Goal: Information Seeking & Learning: Learn about a topic

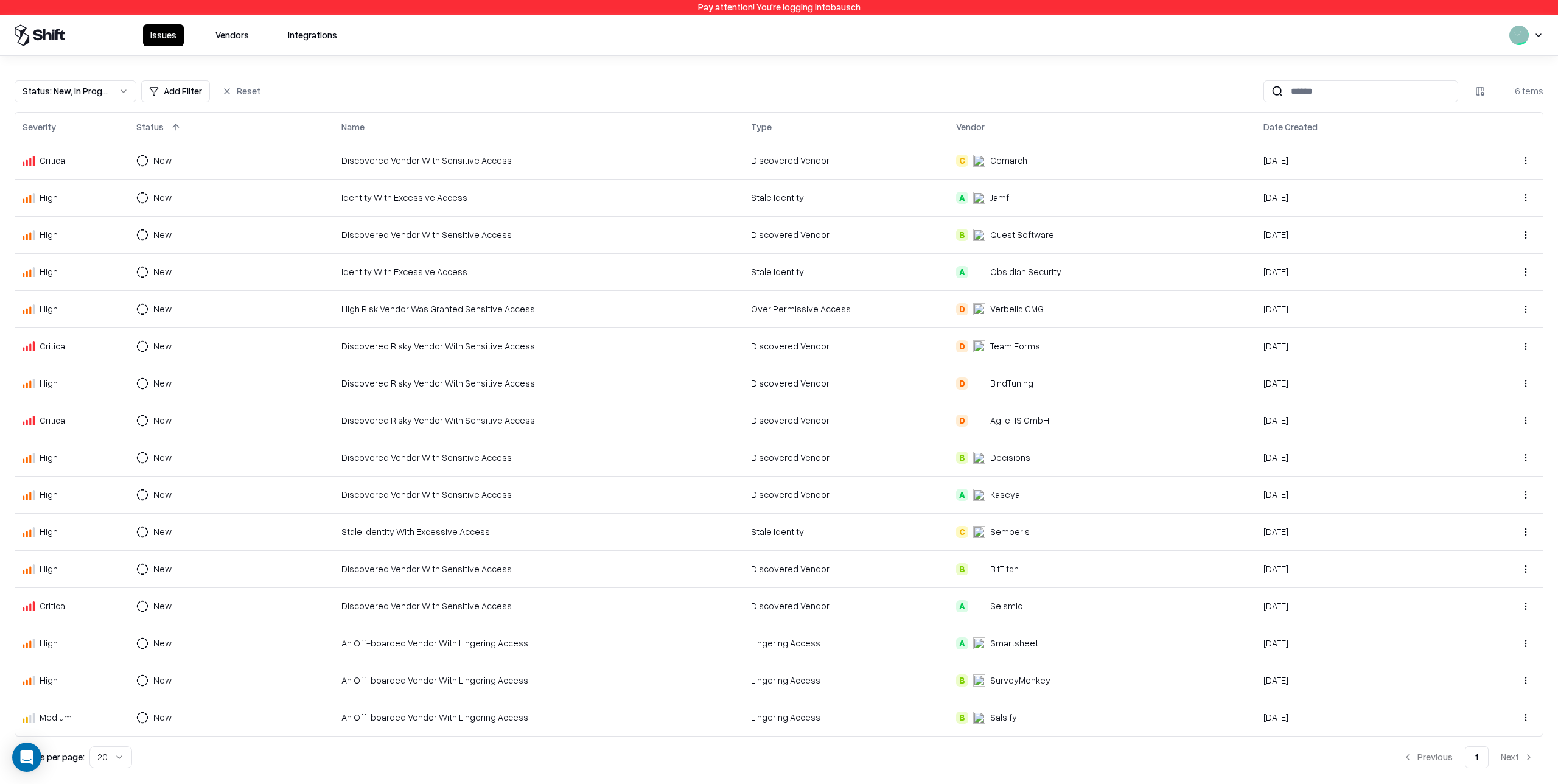
click at [801, 307] on div "Over Permissive Access" at bounding box center [846, 309] width 191 height 13
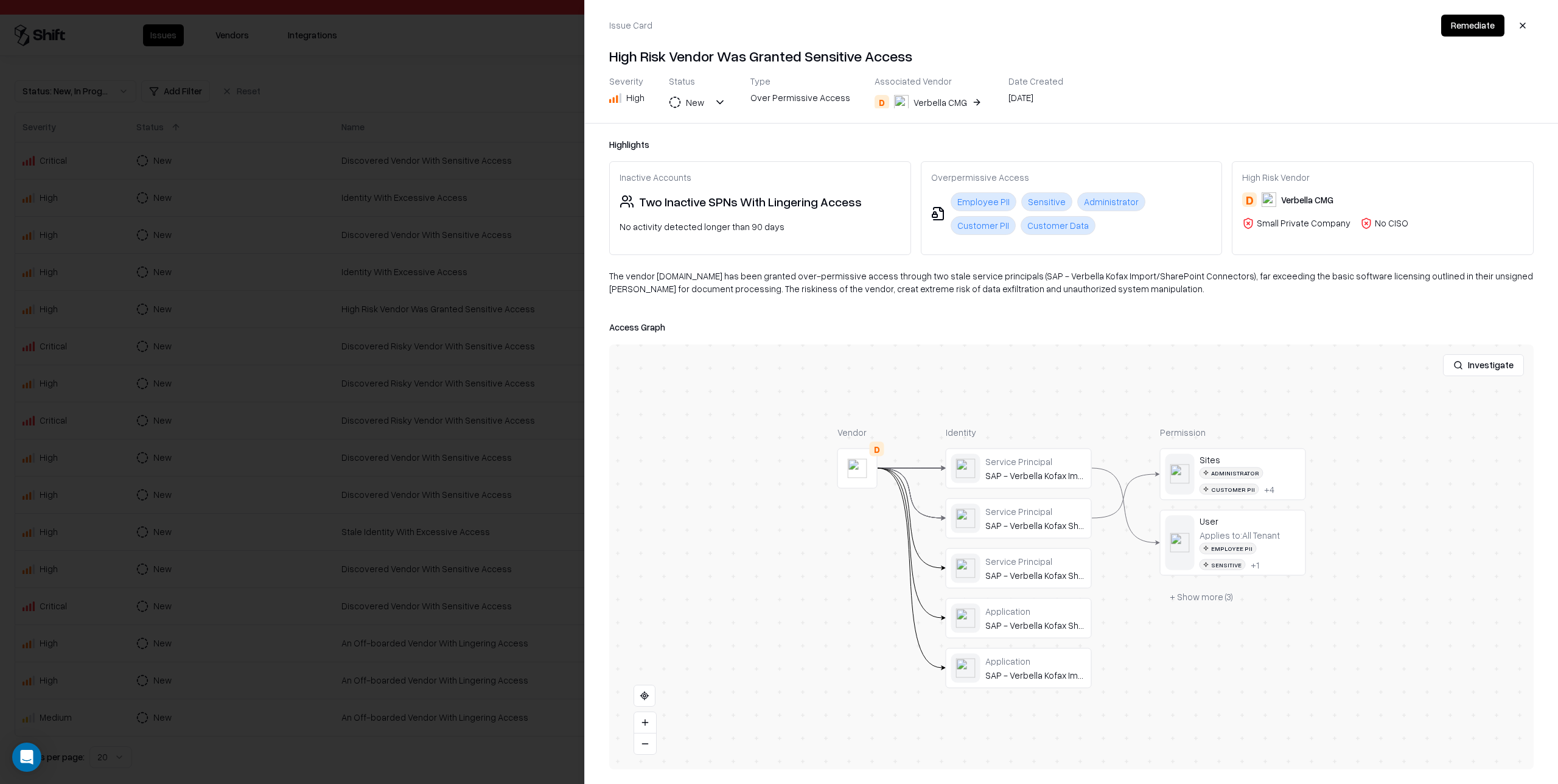
click at [505, 272] on div at bounding box center [779, 392] width 1558 height 784
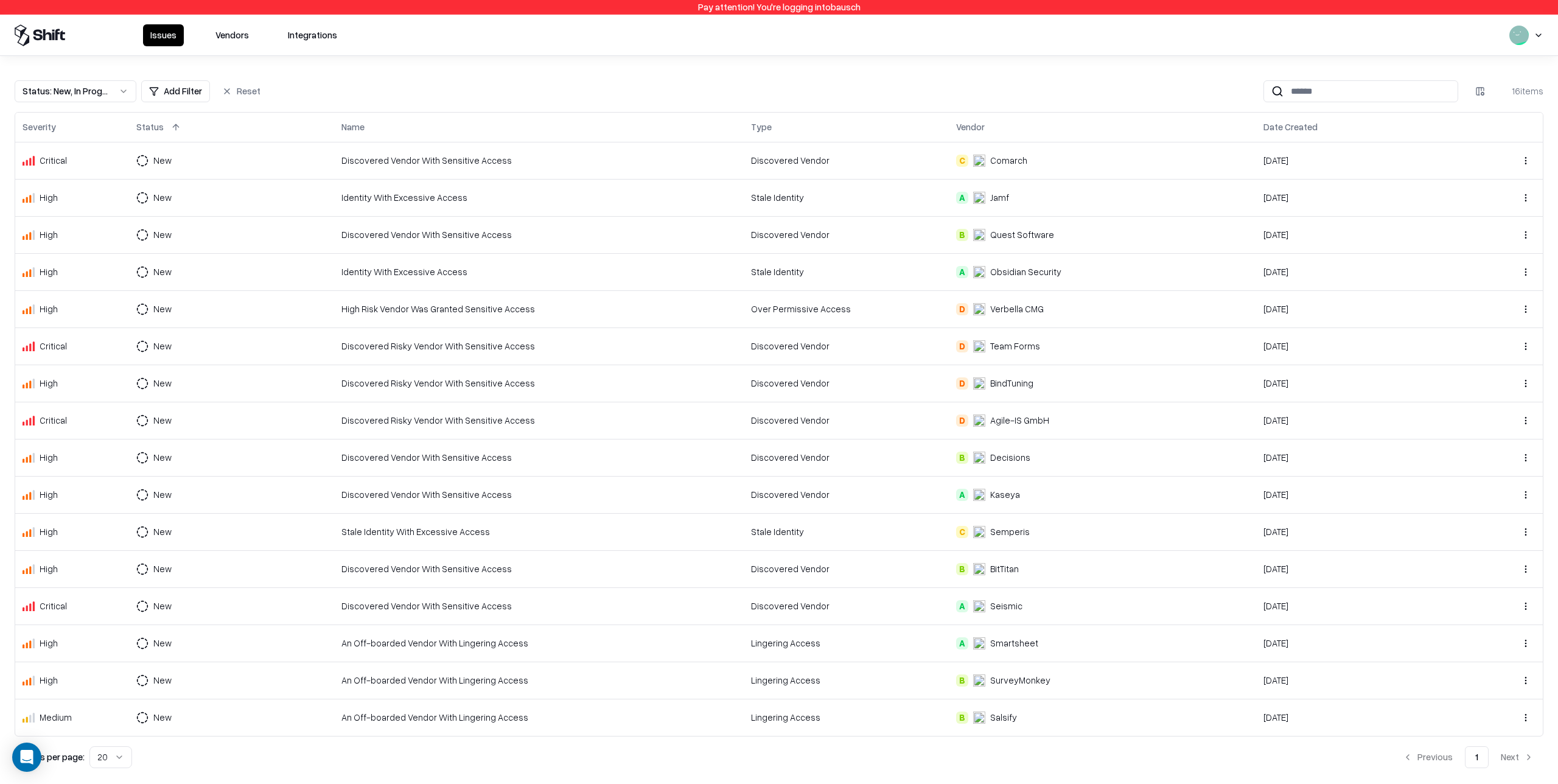
click at [911, 457] on div "Discovered Vendor" at bounding box center [846, 457] width 191 height 13
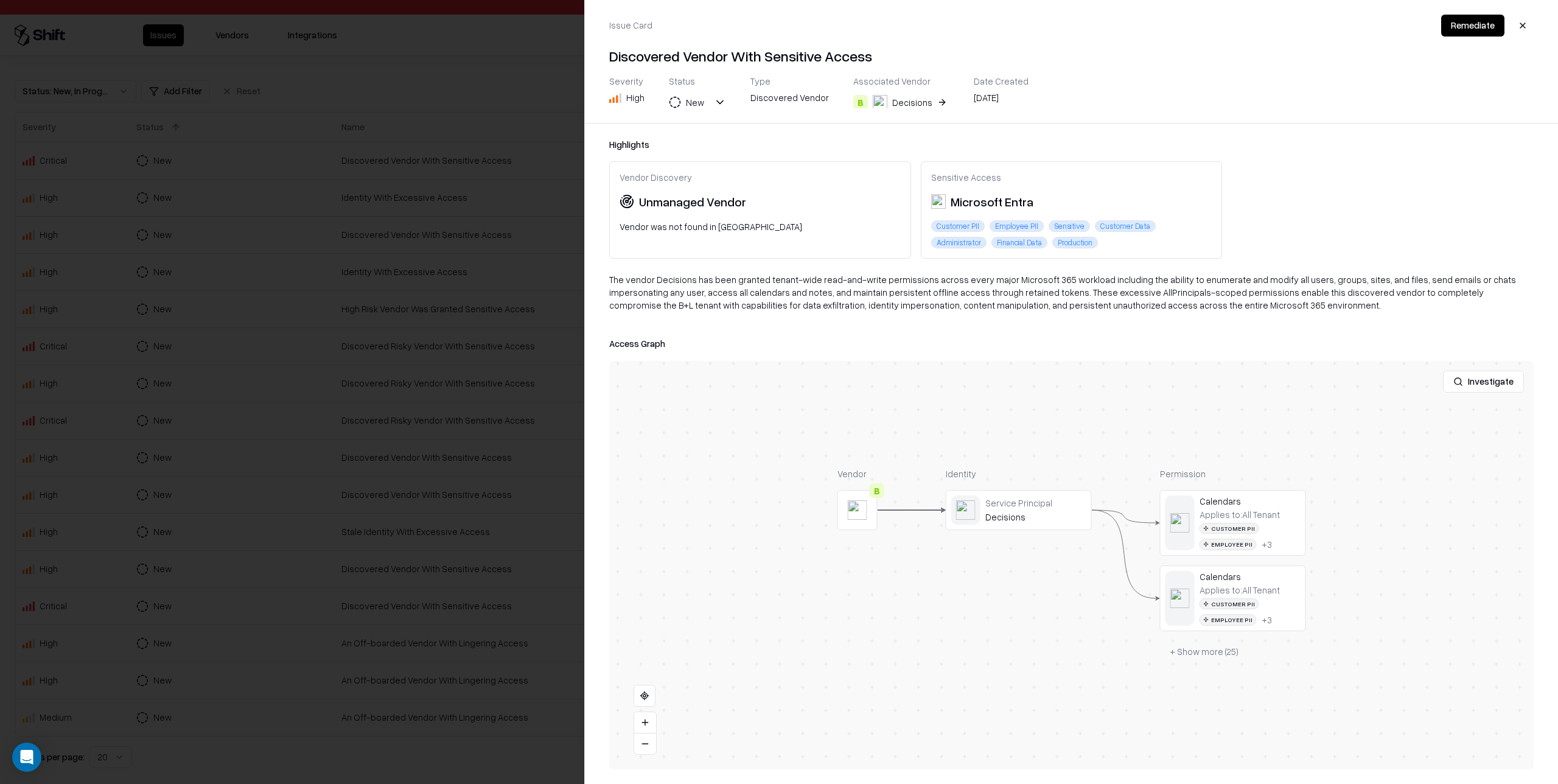
drag, startPoint x: 280, startPoint y: 459, endPoint x: 345, endPoint y: 462, distance: 65.1
click at [283, 459] on div at bounding box center [779, 392] width 1558 height 784
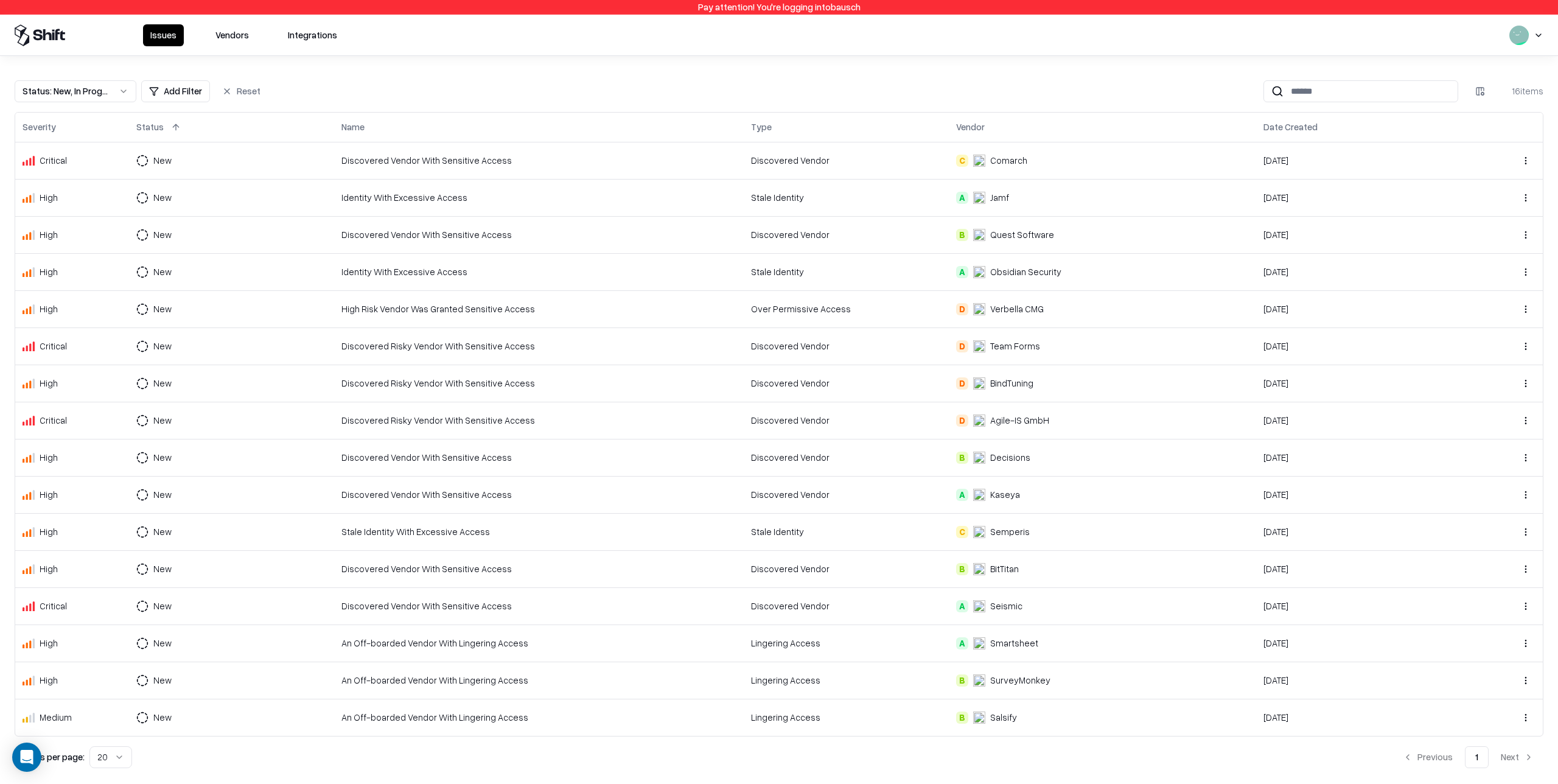
click at [826, 618] on td "Discovered Vendor" at bounding box center [846, 606] width 205 height 37
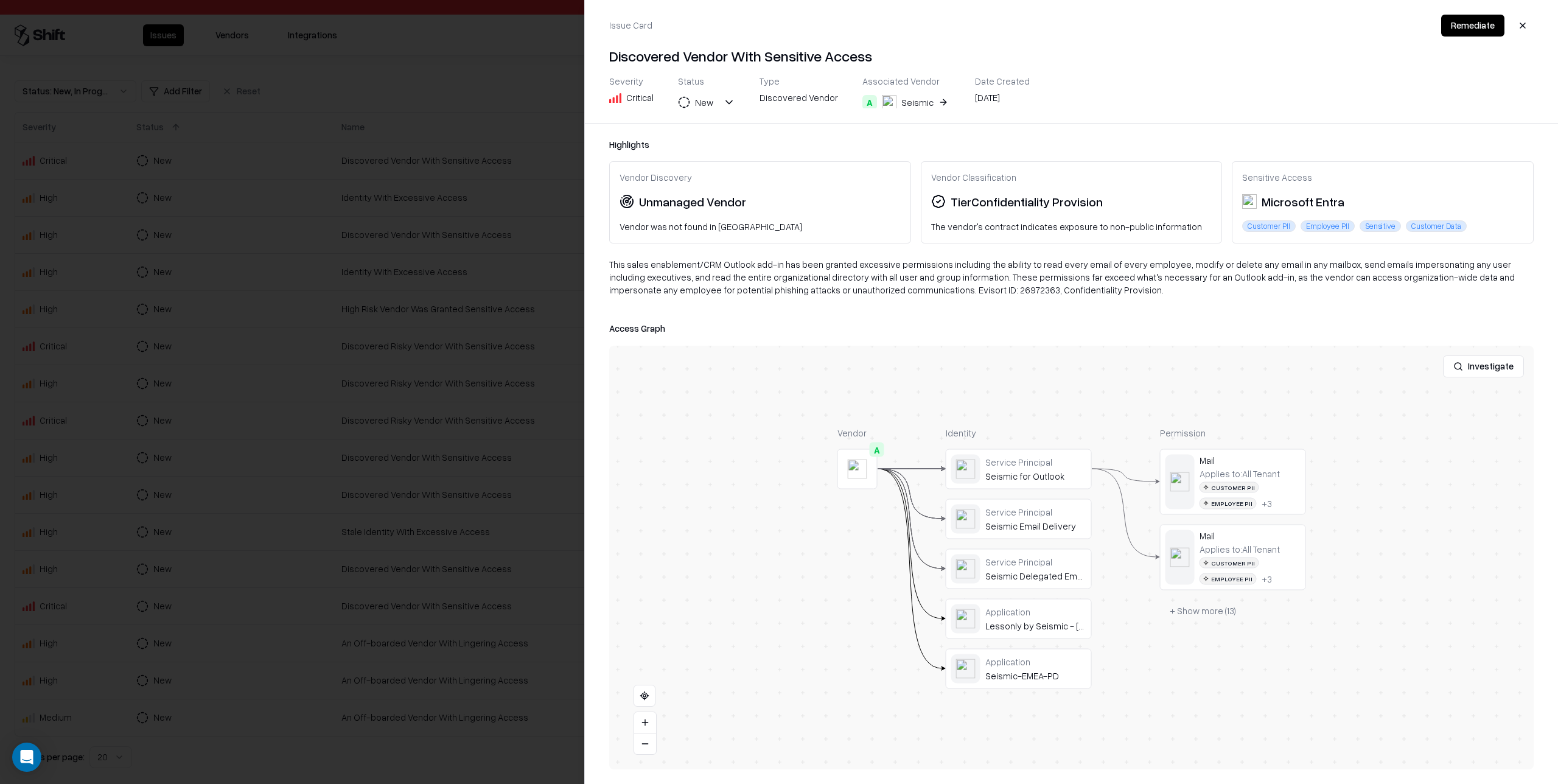
click at [505, 426] on div at bounding box center [779, 392] width 1558 height 784
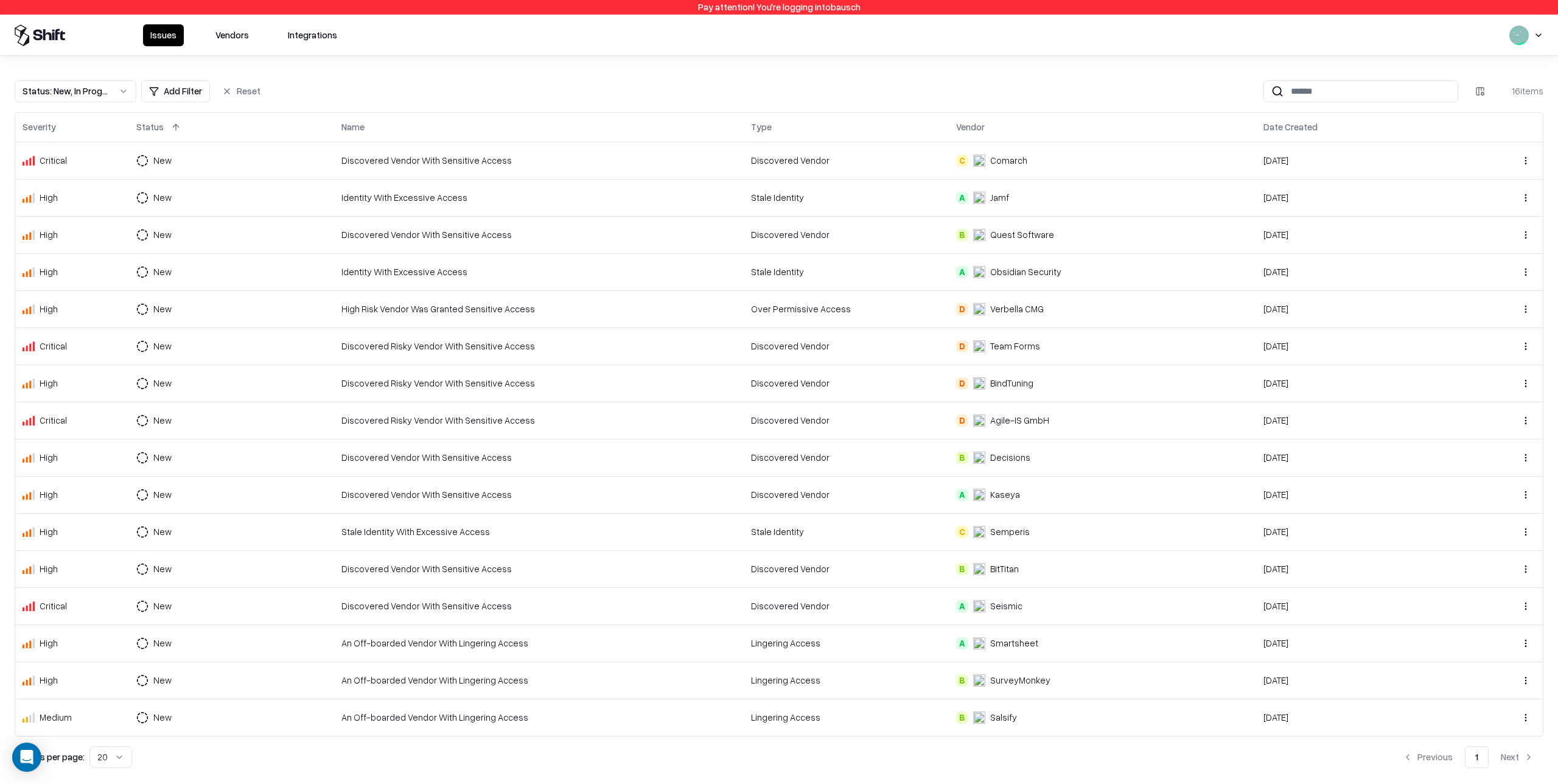
click at [890, 492] on div "Discovered Vendor" at bounding box center [846, 494] width 191 height 13
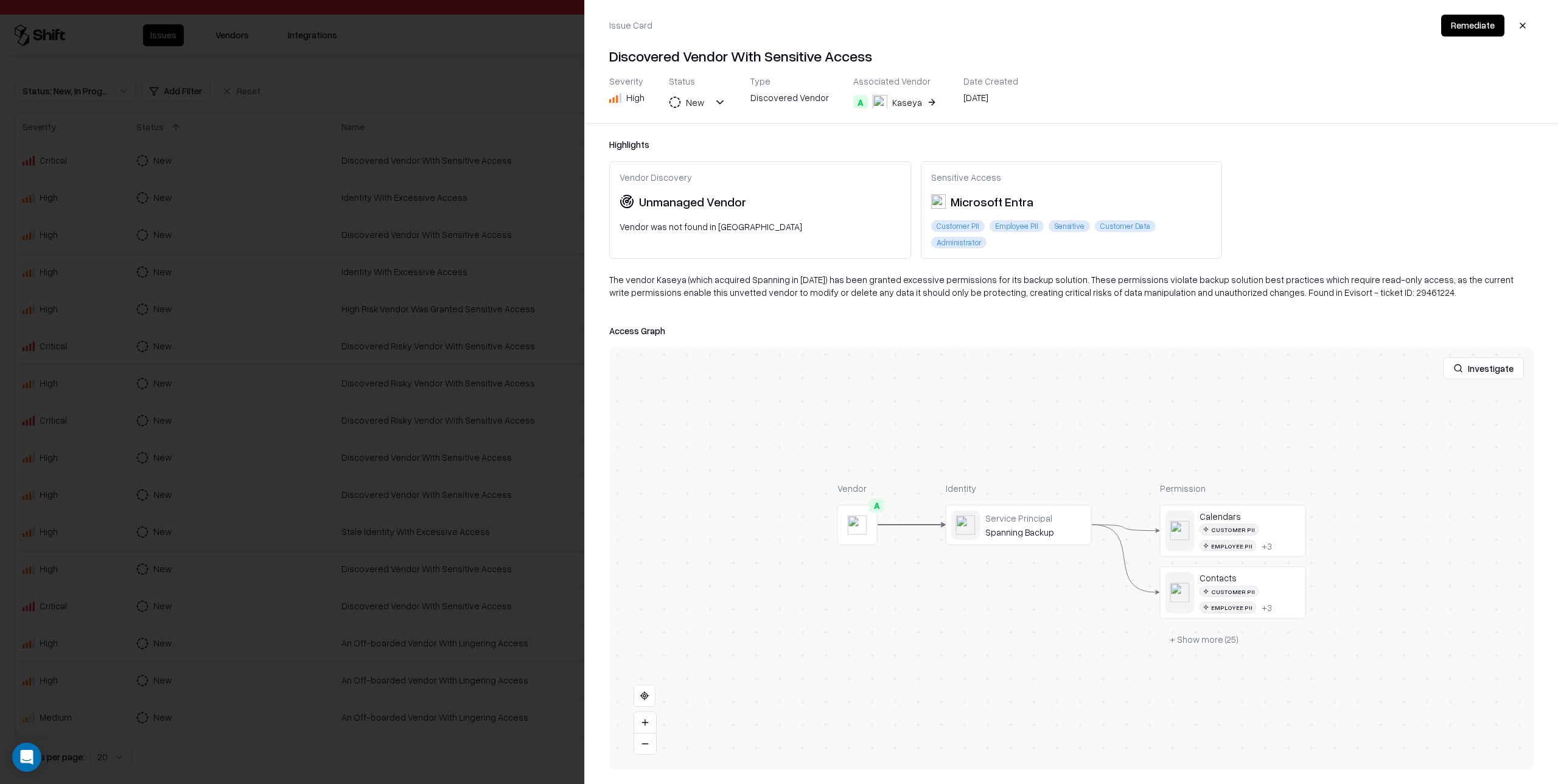
click at [557, 529] on div at bounding box center [779, 392] width 1558 height 784
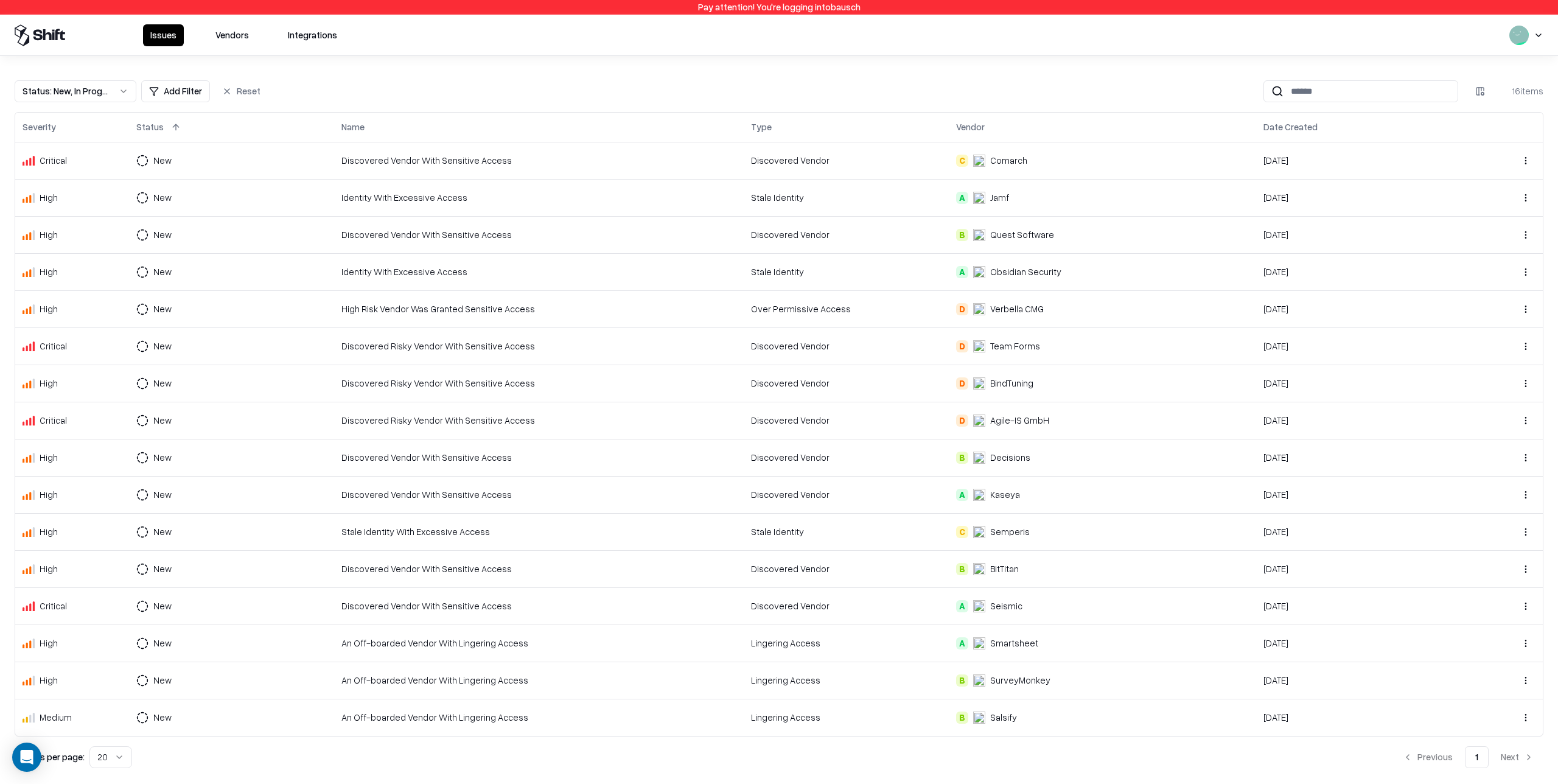
click at [1023, 489] on div "A Kaseya" at bounding box center [1103, 494] width 293 height 13
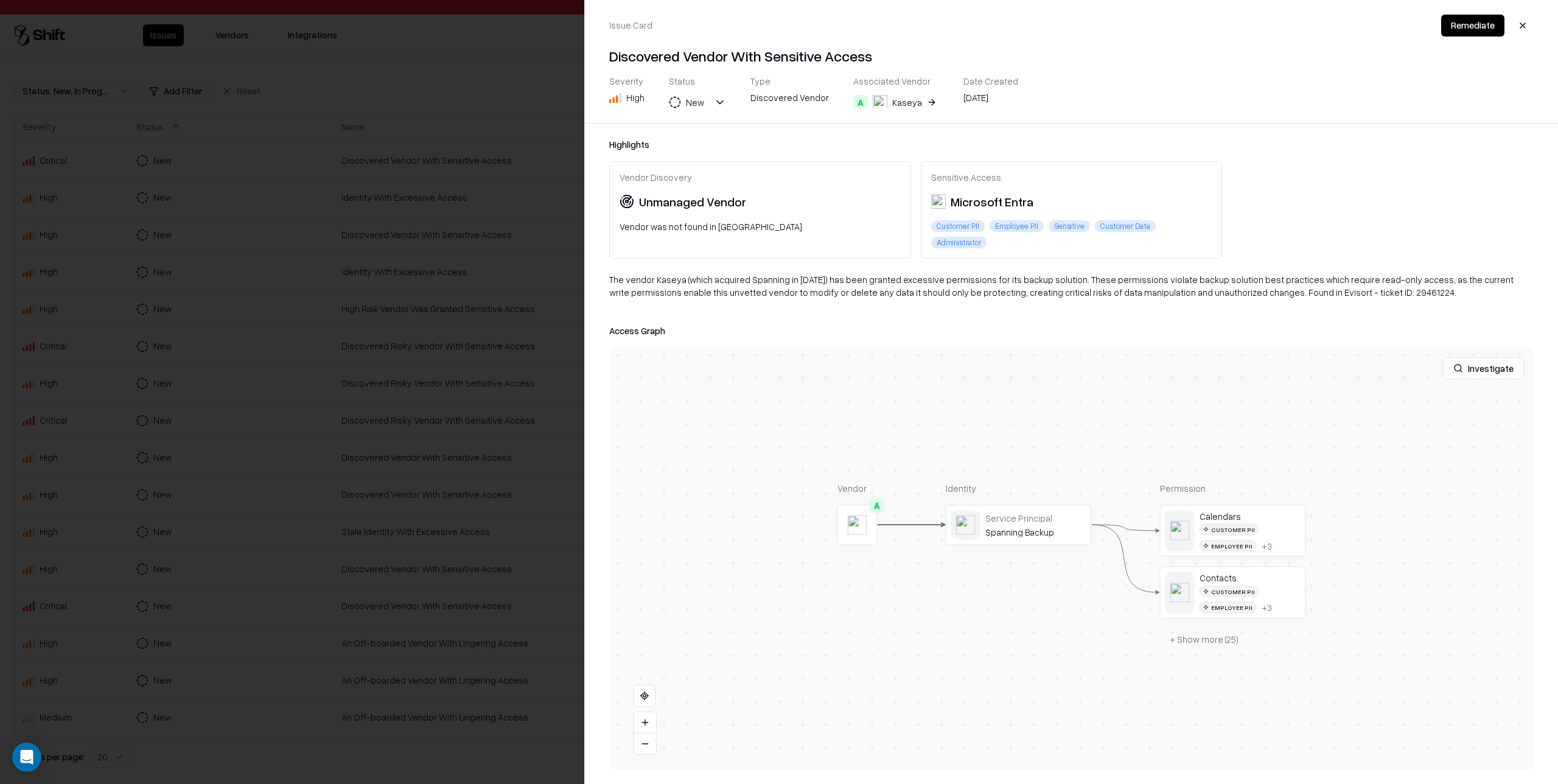
click at [520, 429] on div at bounding box center [779, 392] width 1558 height 784
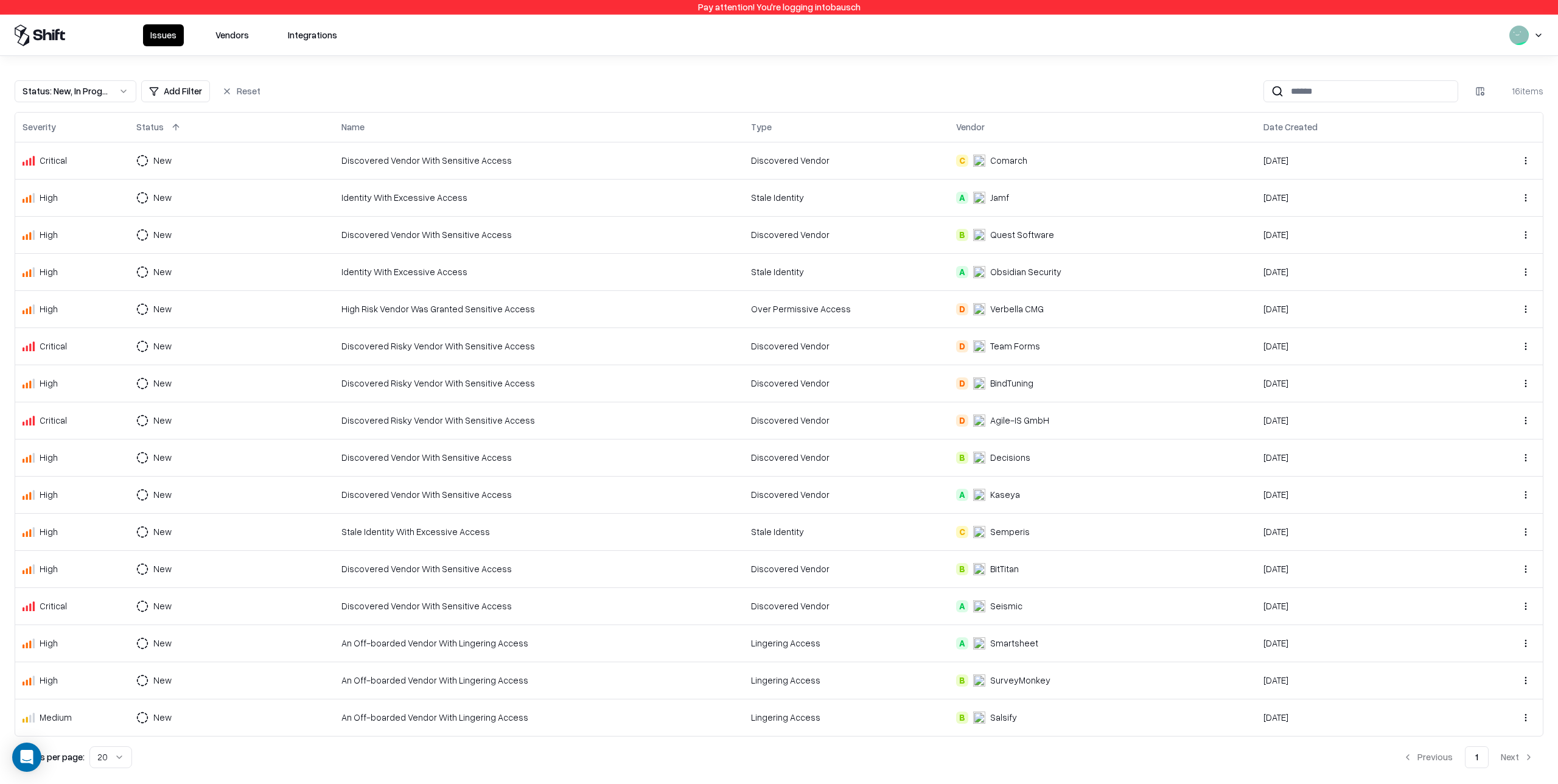
click at [1016, 568] on div "BitTitan" at bounding box center [1005, 569] width 29 height 13
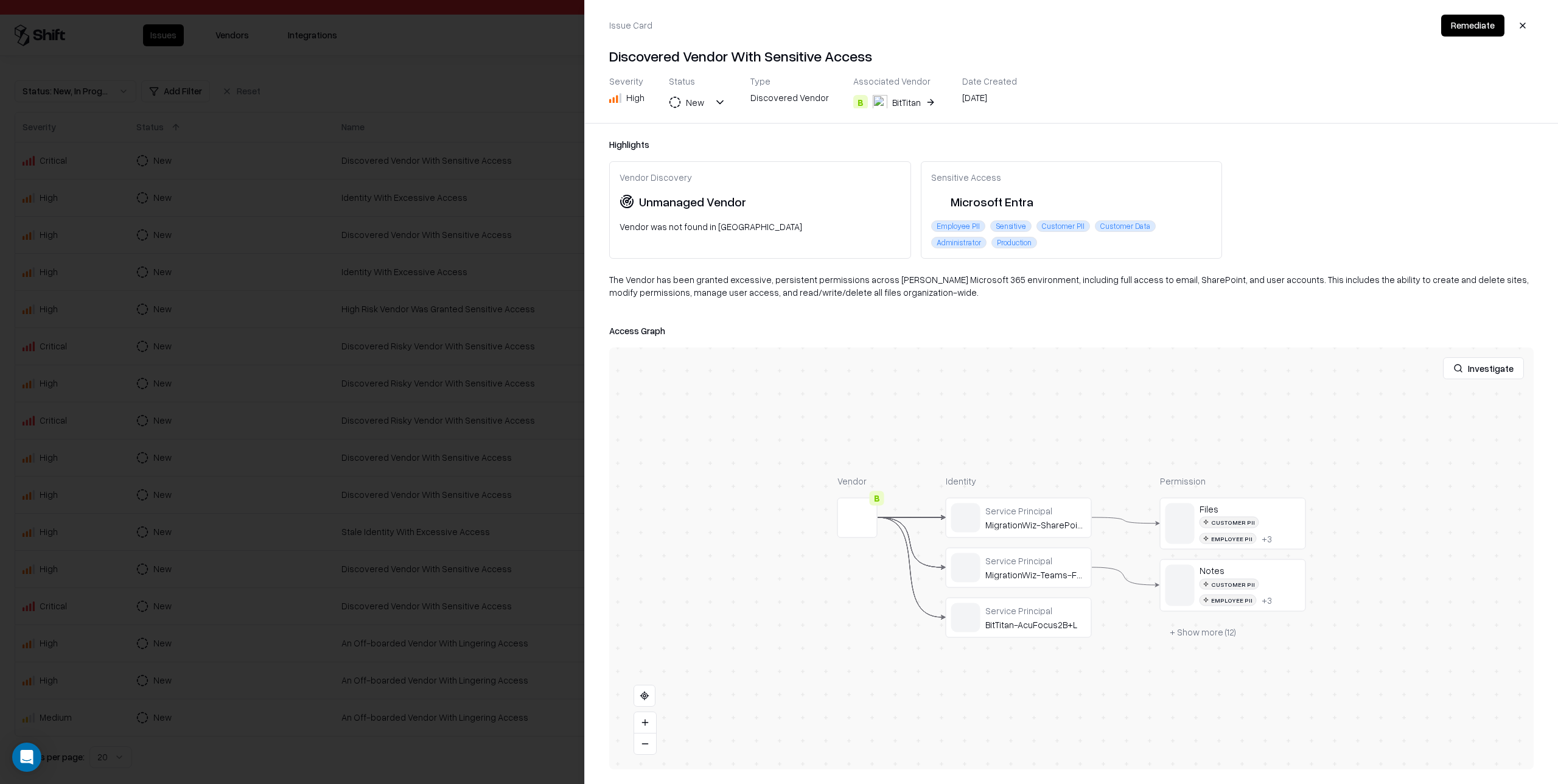
drag, startPoint x: 566, startPoint y: 499, endPoint x: 579, endPoint y: 501, distance: 13.2
click at [565, 499] on div at bounding box center [779, 392] width 1558 height 784
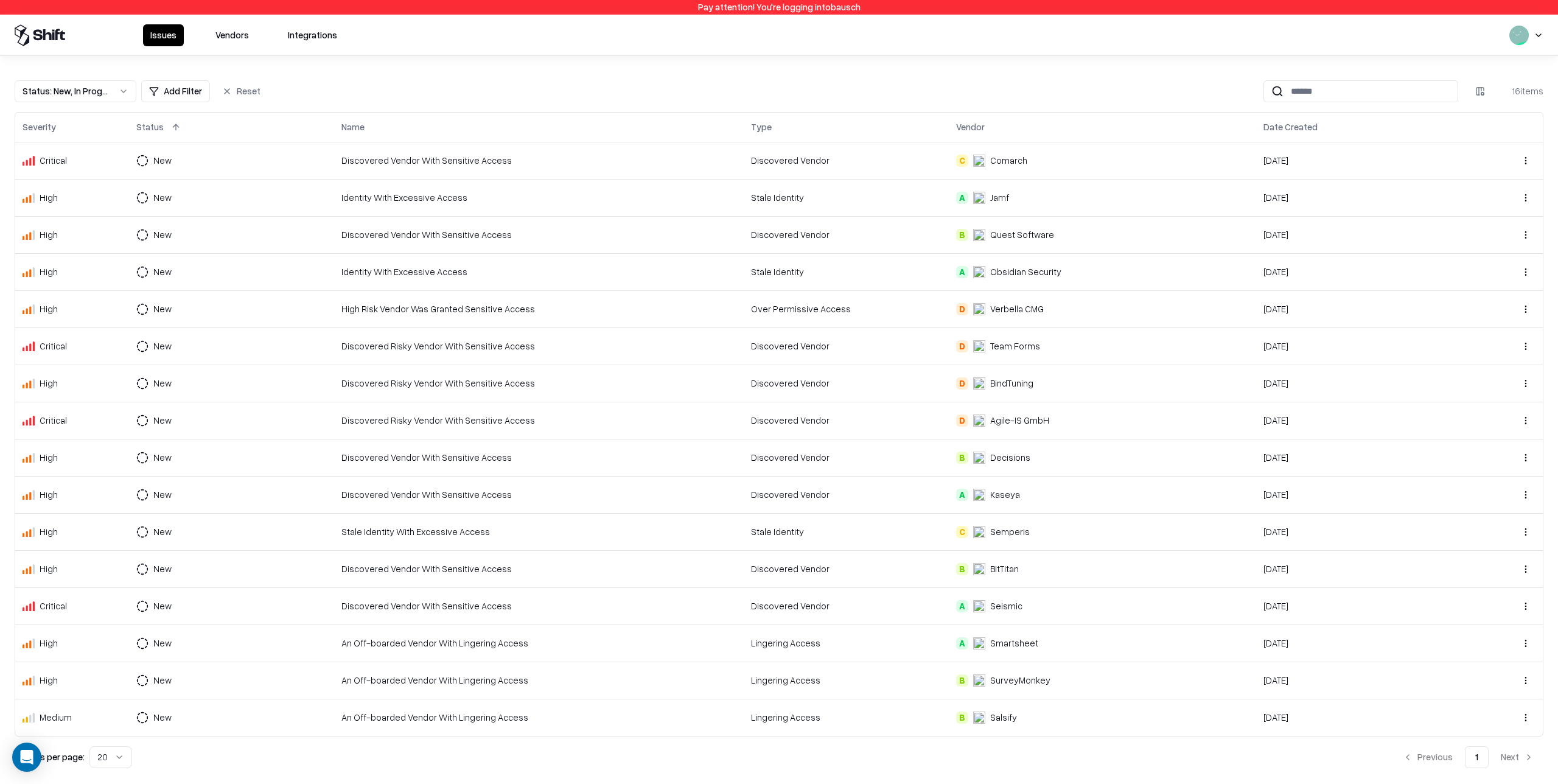
click at [1072, 680] on div "B SurveyMonkey" at bounding box center [1103, 680] width 293 height 13
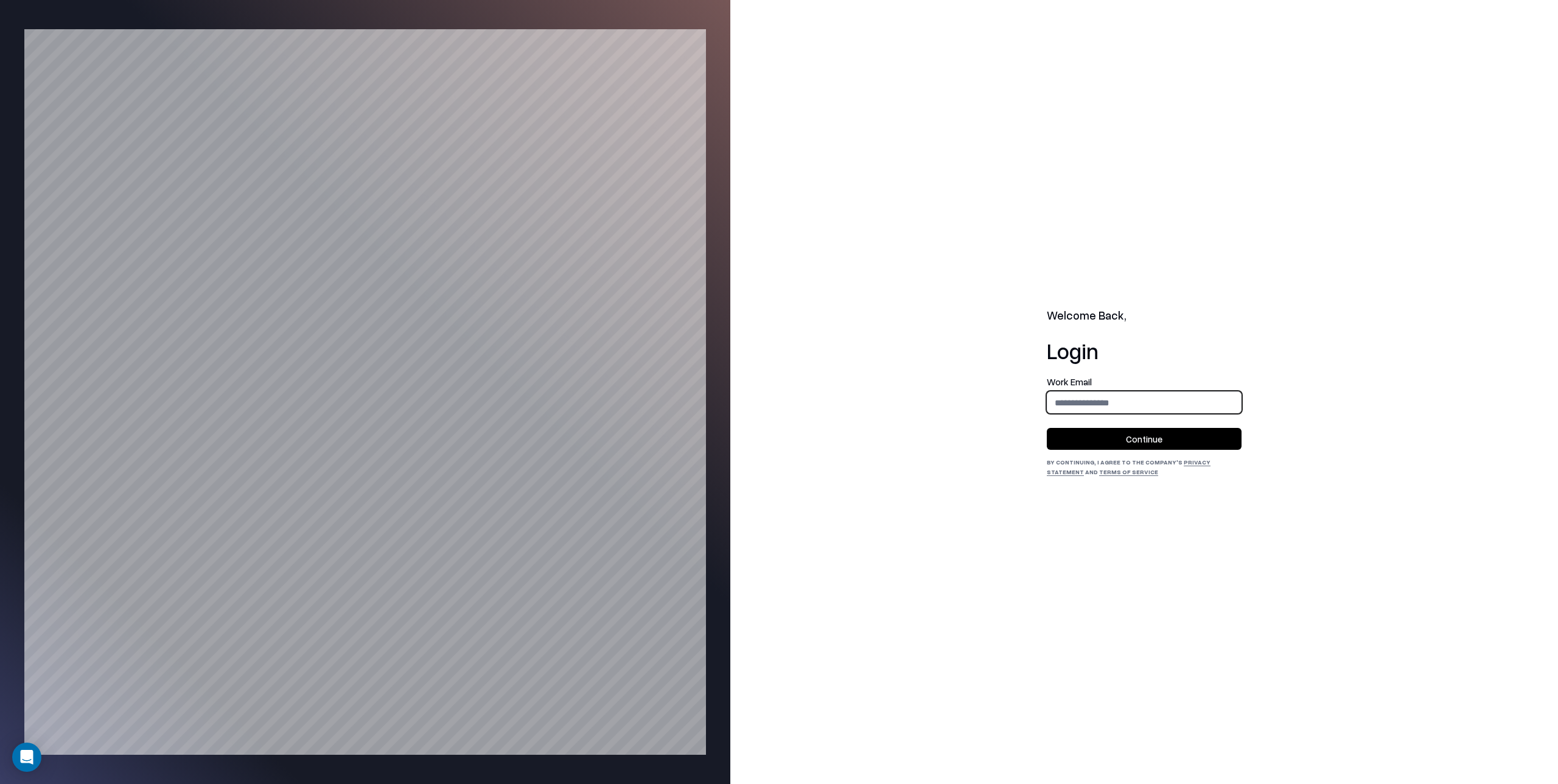
click at [1062, 402] on input "email" at bounding box center [1144, 402] width 193 height 23
type input "**********"
click at [1122, 441] on button "Continue" at bounding box center [1144, 439] width 195 height 22
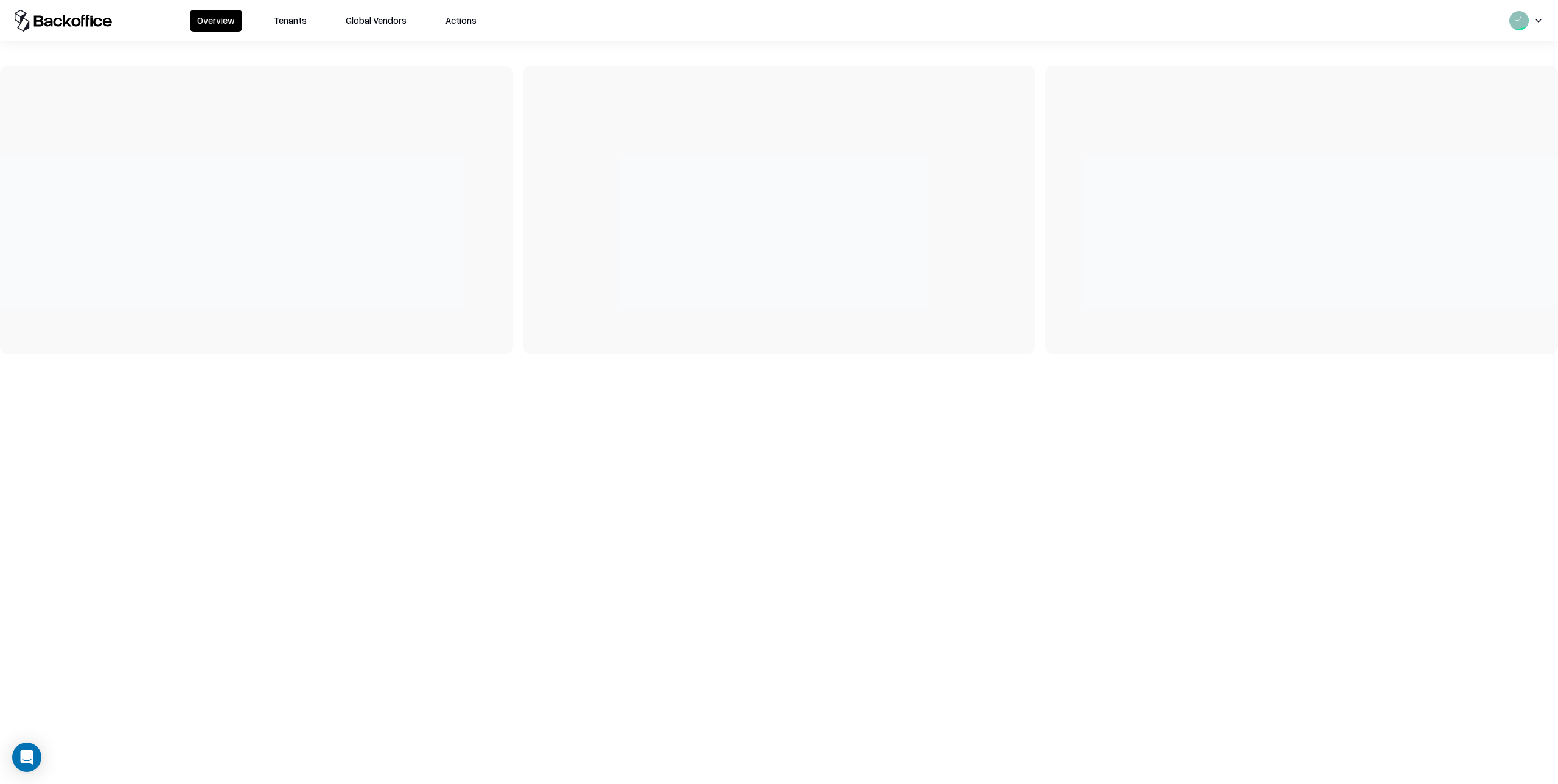
click at [293, 19] on button "Tenants" at bounding box center [290, 21] width 48 height 22
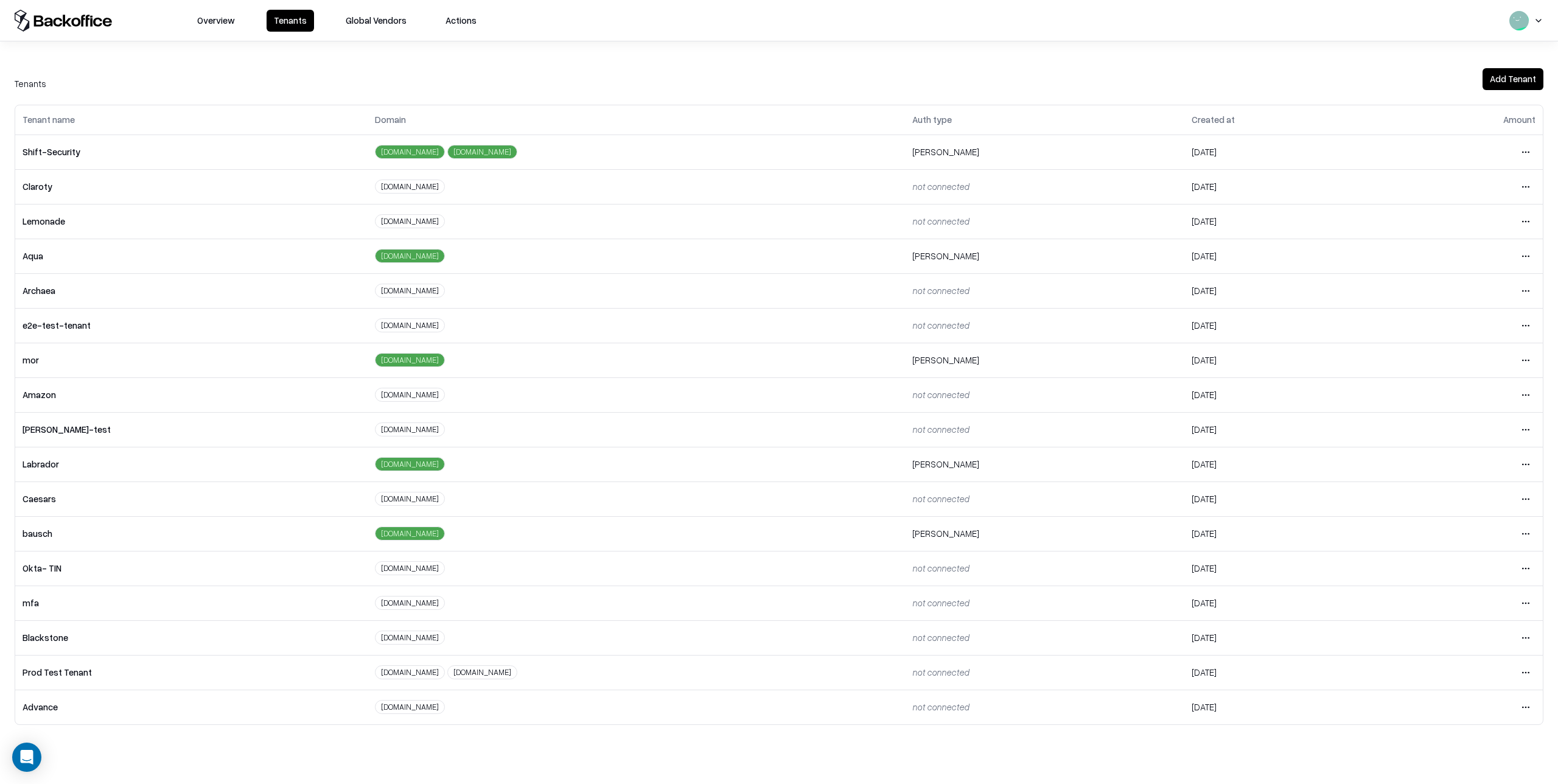
click at [1524, 533] on html "Overview Tenants Global Vendors Actions Tenants Add Tenant Tenant name Domain A…" at bounding box center [779, 392] width 1558 height 784
click at [1447, 635] on div "Login to tenant" at bounding box center [1475, 635] width 131 height 24
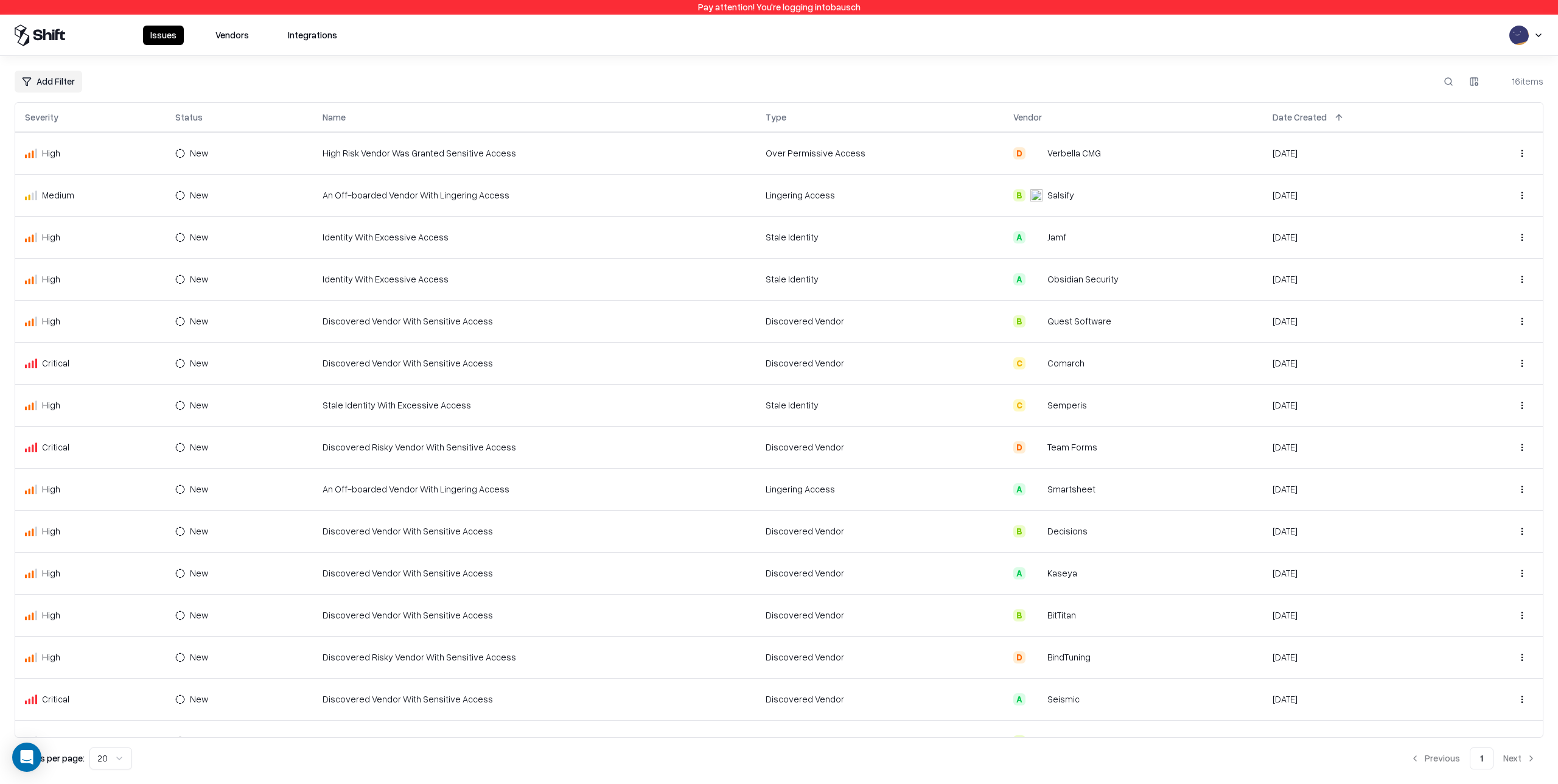
click at [1083, 616] on div "B BitTitan" at bounding box center [1133, 615] width 240 height 13
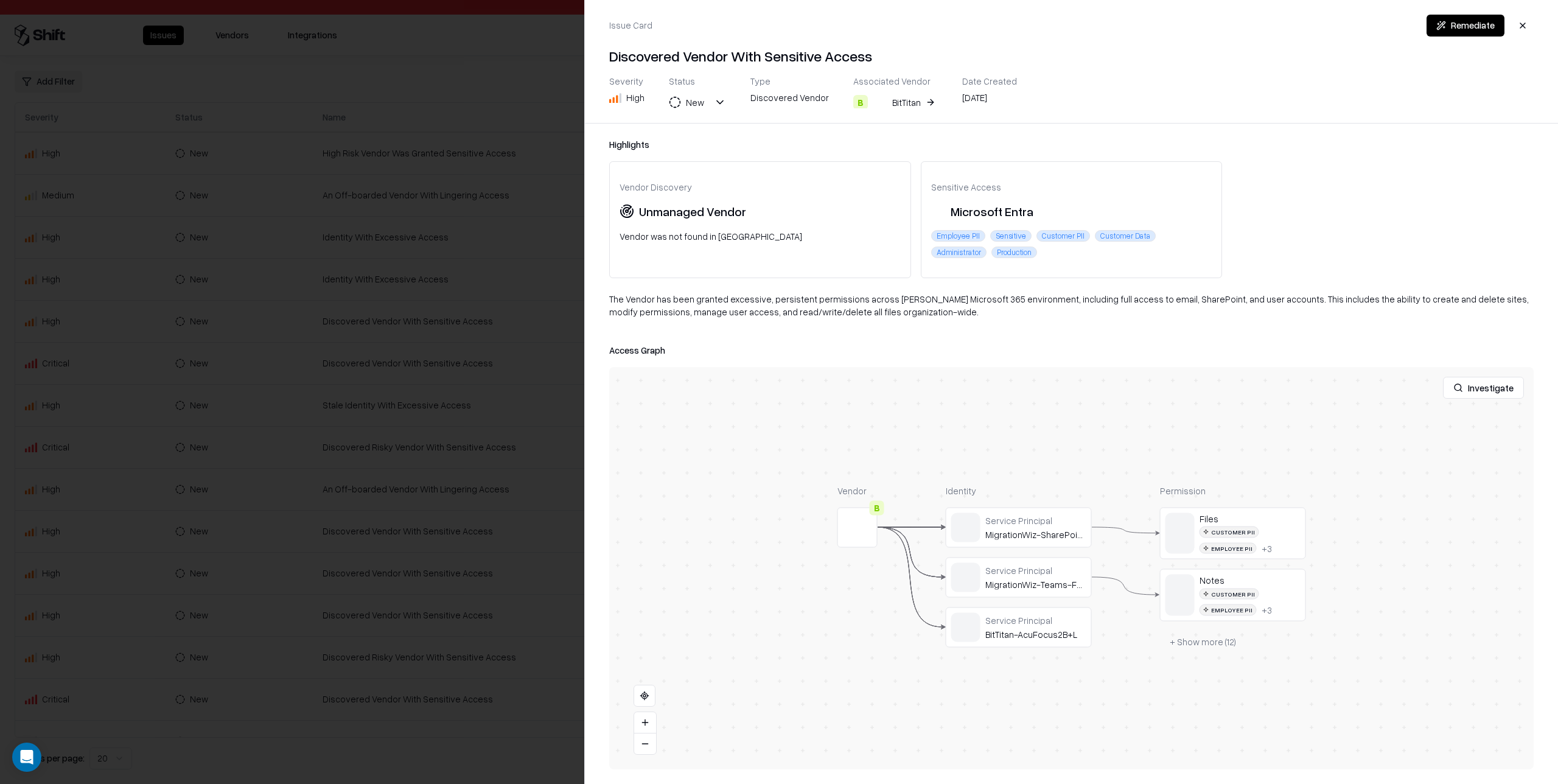
click at [1489, 394] on button "Investigate" at bounding box center [1483, 387] width 81 height 22
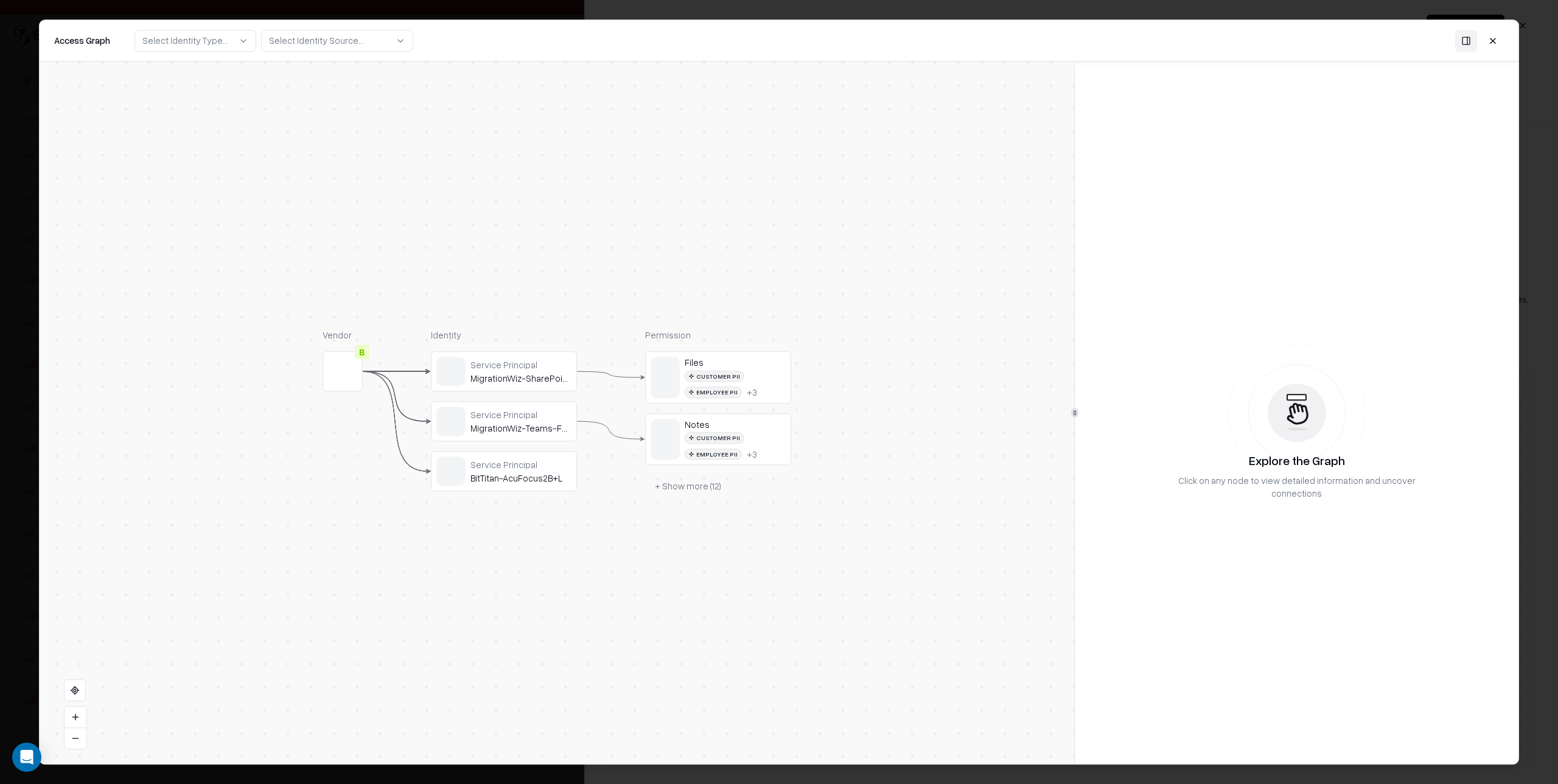
click at [1493, 37] on button at bounding box center [1493, 41] width 22 height 22
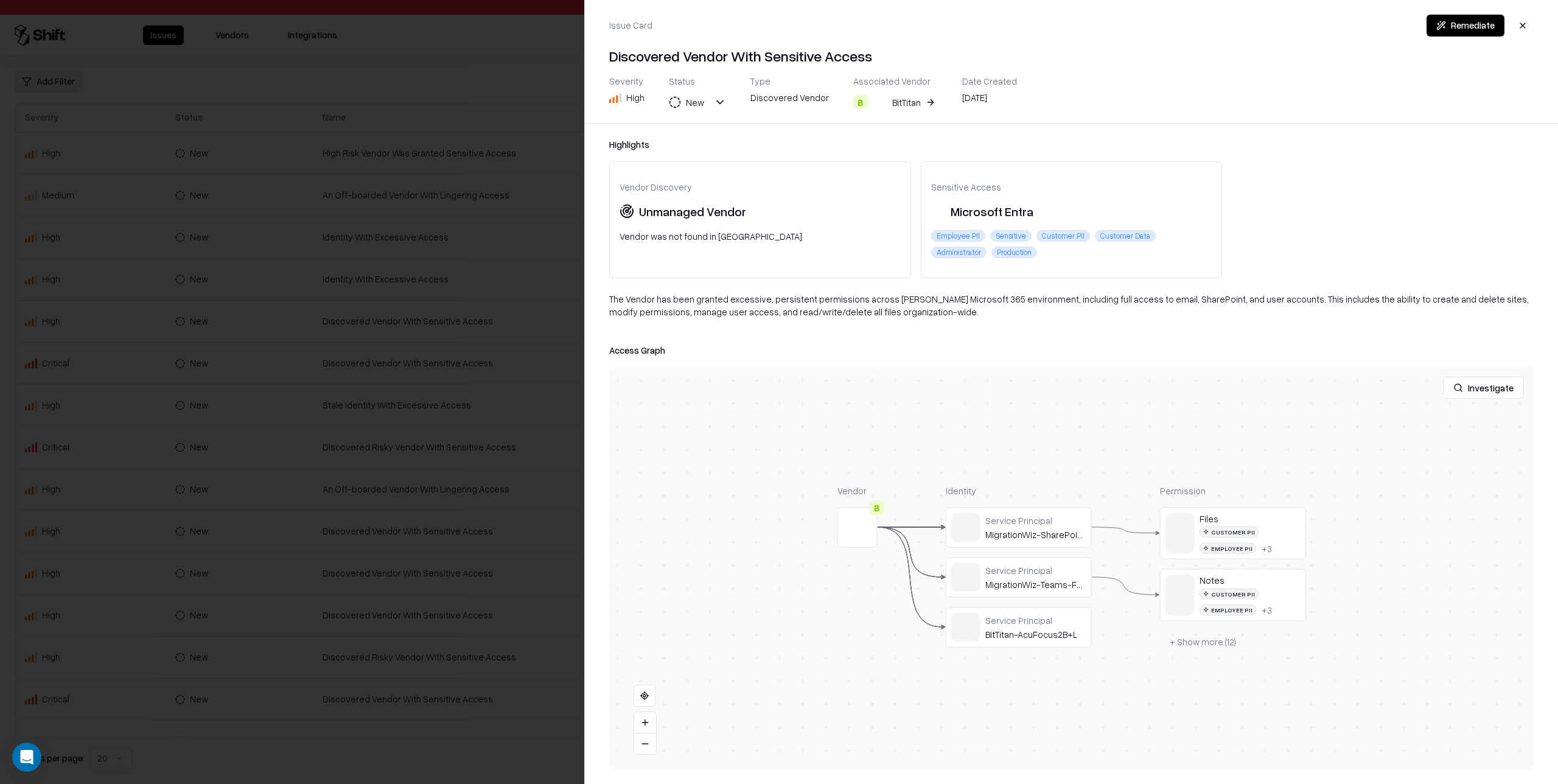
click at [0, 0] on div at bounding box center [0, 0] width 0 height 0
click at [0, 0] on button at bounding box center [0, 0] width 0 height 0
click at [487, 240] on div at bounding box center [779, 392] width 1558 height 784
